Goal: Information Seeking & Learning: Compare options

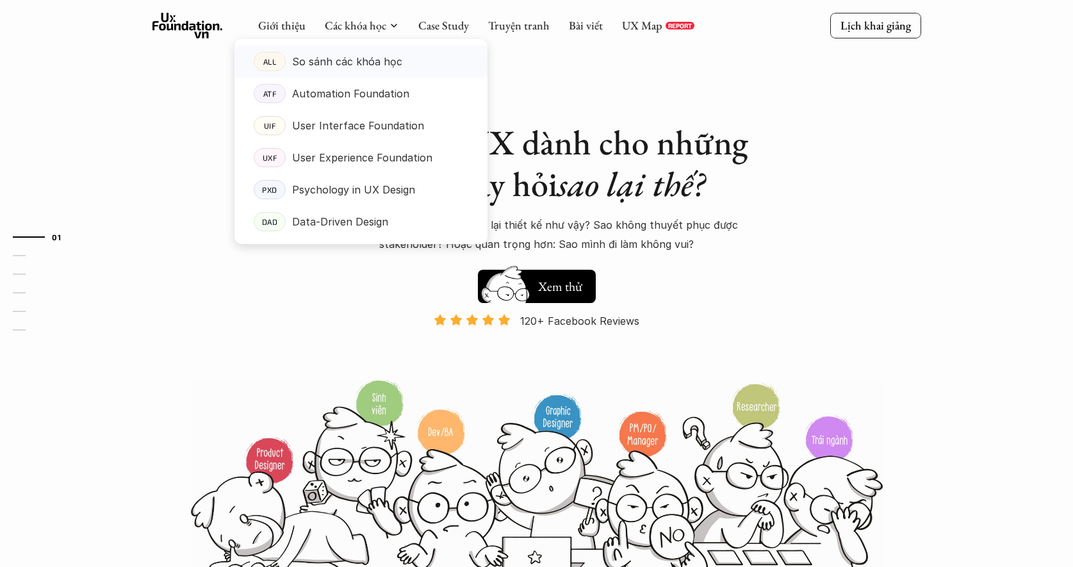
click at [379, 59] on p "So sánh các khóa học" at bounding box center [347, 61] width 110 height 19
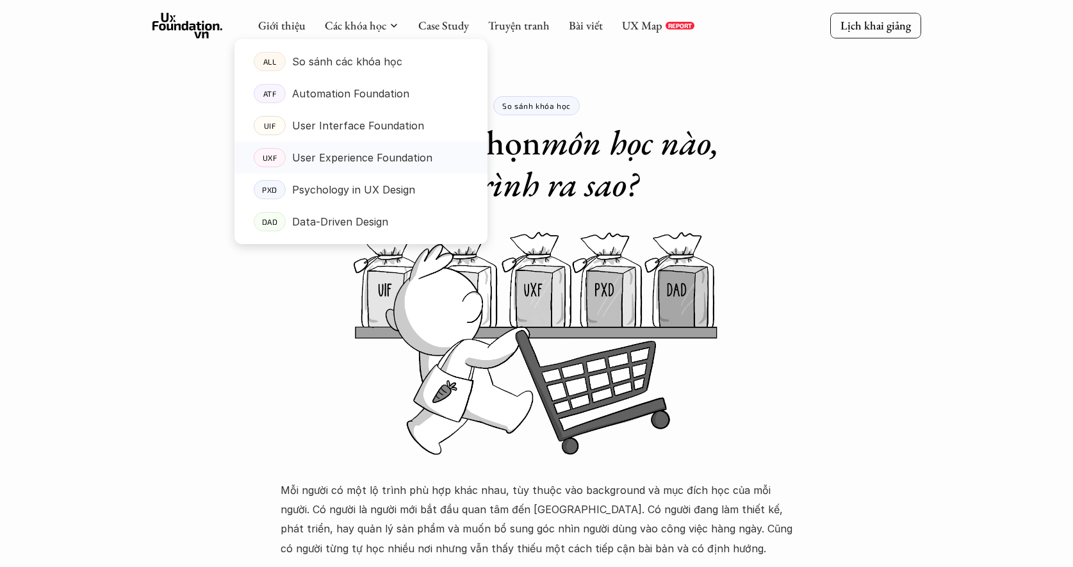
click at [364, 156] on p "User Experience Foundation" at bounding box center [362, 157] width 140 height 19
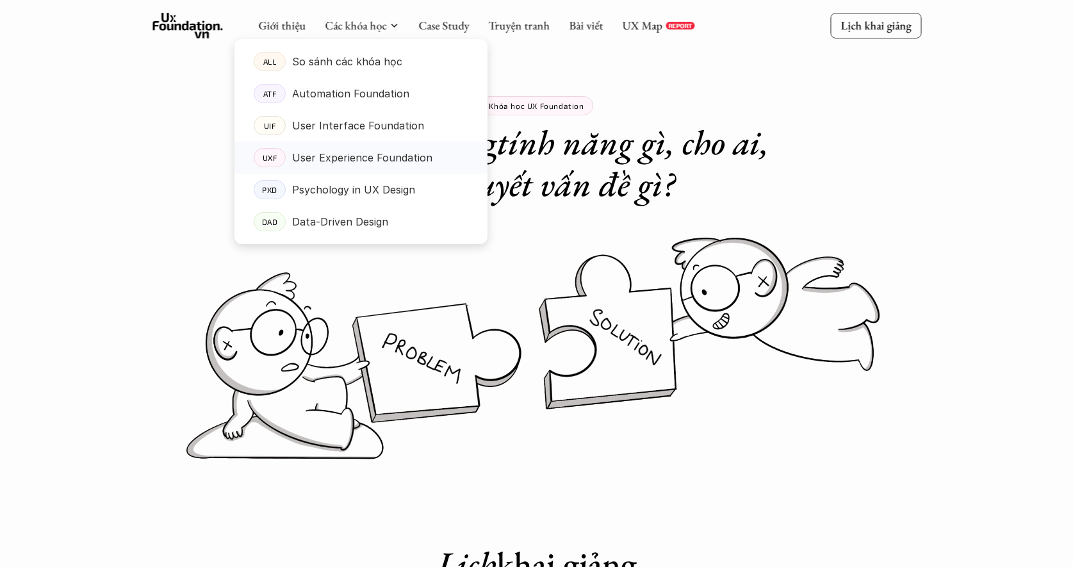
click at [329, 155] on p "User Experience Foundation" at bounding box center [362, 157] width 140 height 19
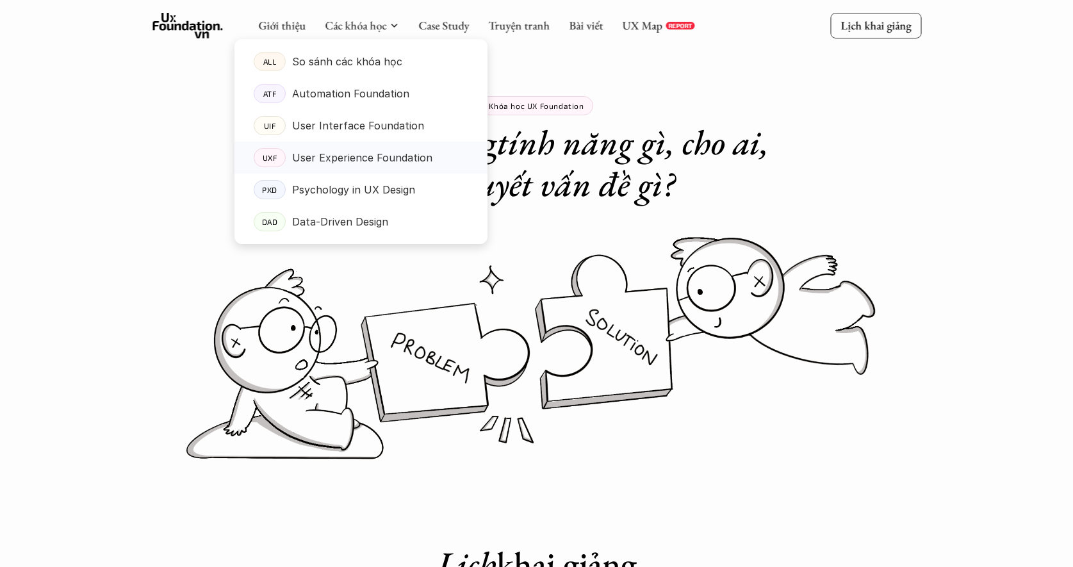
click at [327, 158] on p "User Experience Foundation" at bounding box center [362, 157] width 140 height 19
click at [314, 198] on p "Psychology in UX Design" at bounding box center [353, 189] width 123 height 19
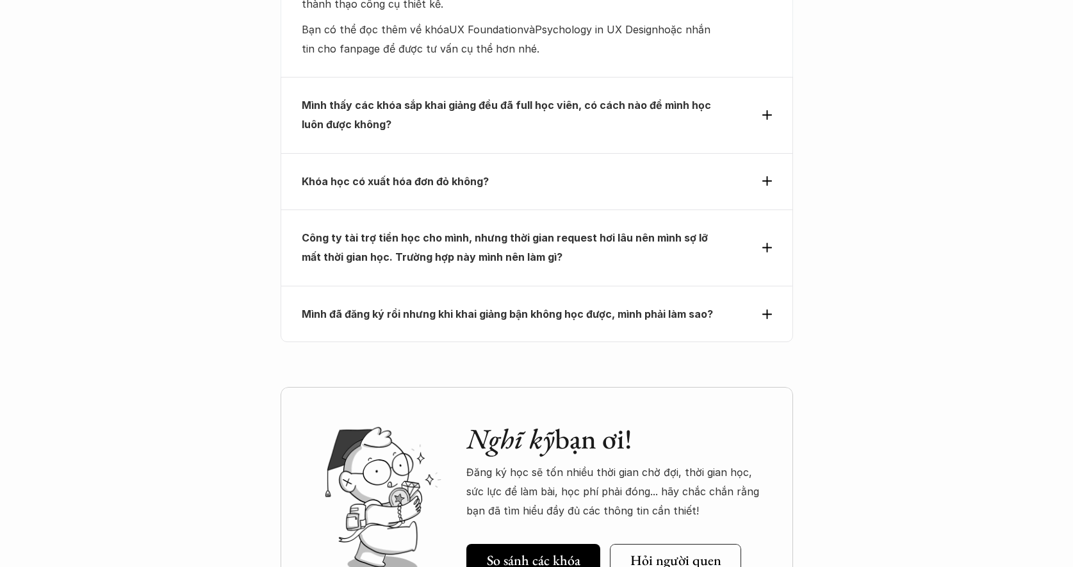
scroll to position [5896, 0]
